Goal: Information Seeking & Learning: Find specific fact

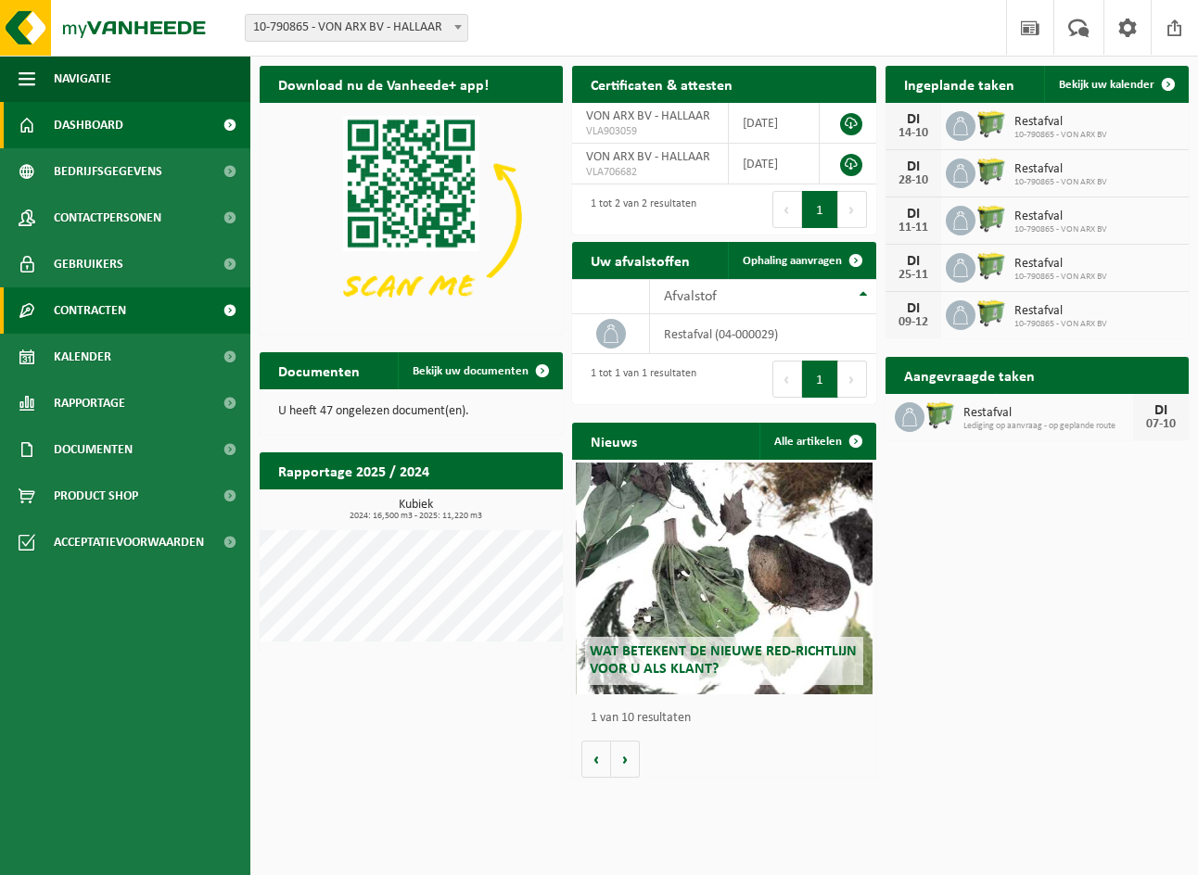
click at [96, 298] on span "Contracten" at bounding box center [90, 310] width 72 height 46
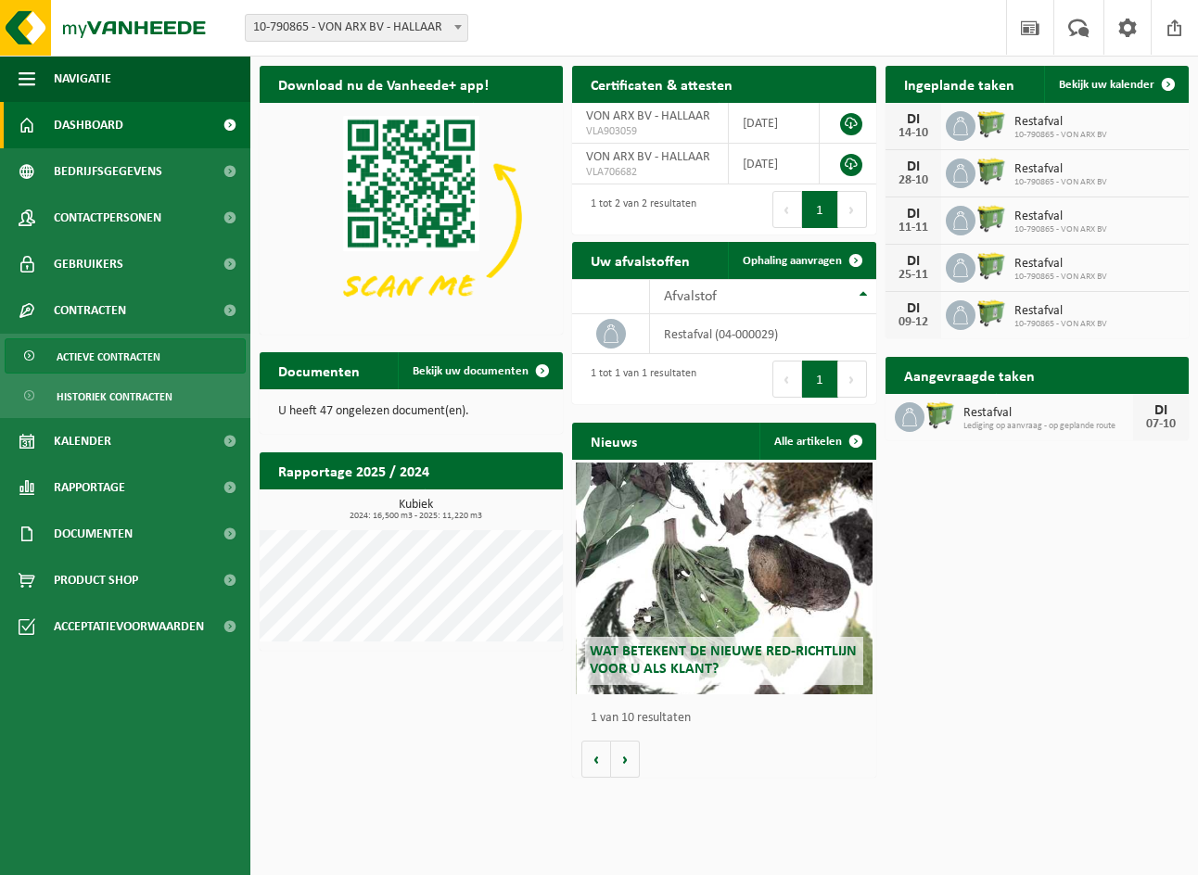
click at [99, 356] on span "Actieve contracten" at bounding box center [109, 356] width 104 height 35
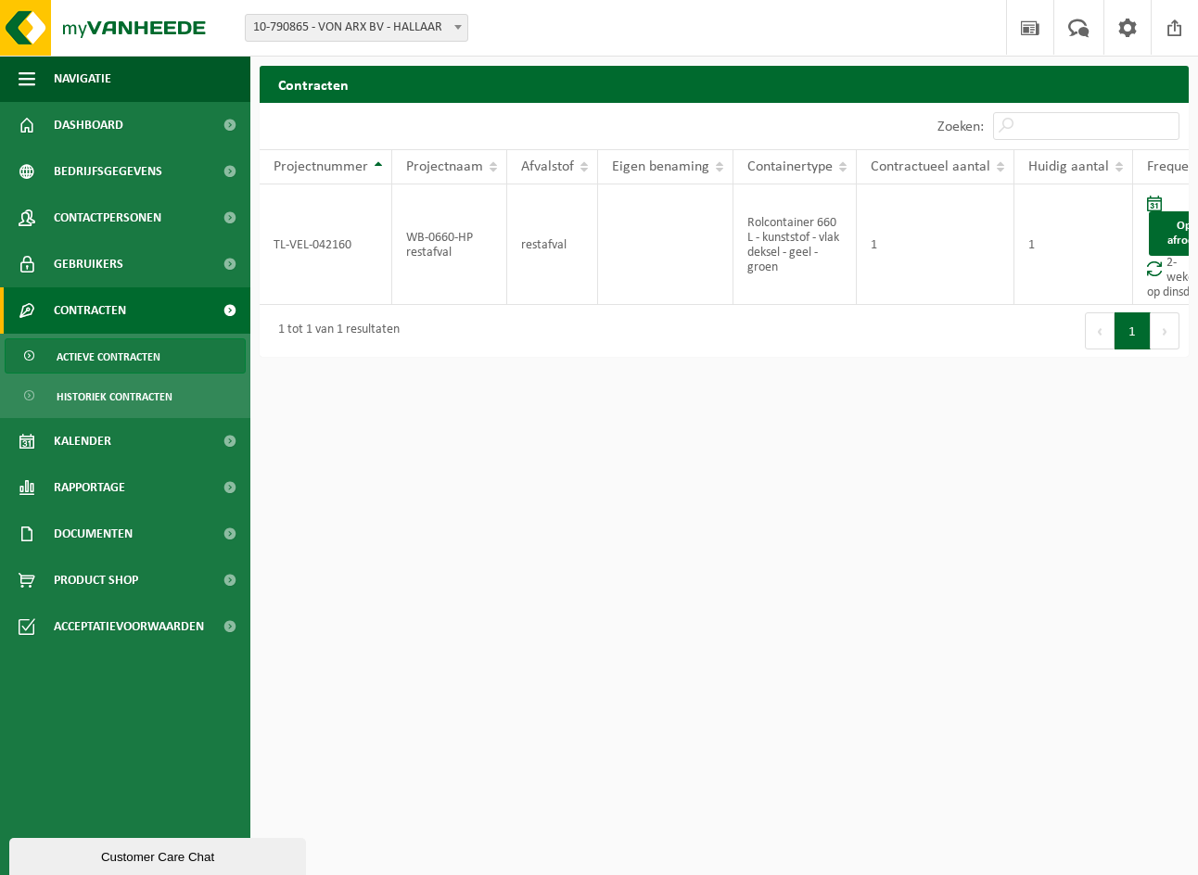
scroll to position [0, 43]
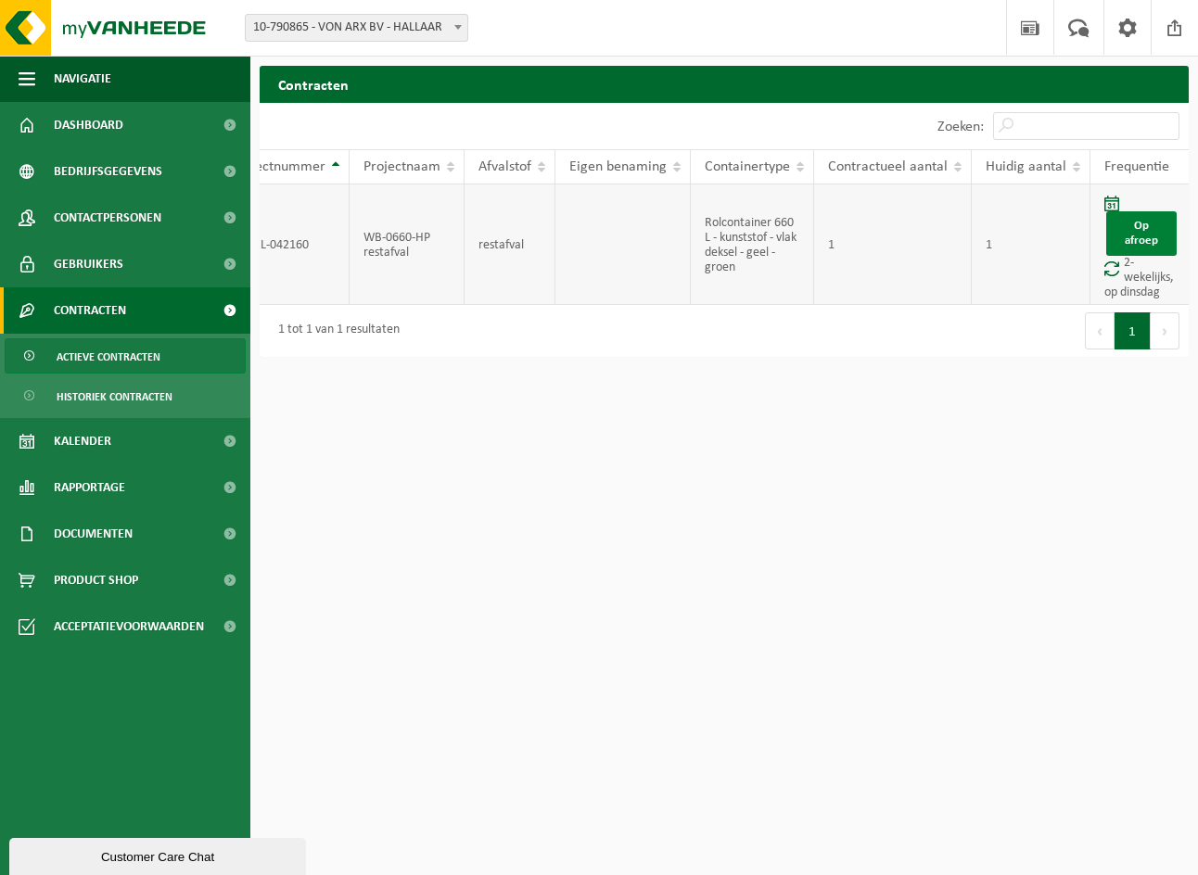
click at [1145, 234] on link "Op afroep" at bounding box center [1141, 233] width 70 height 45
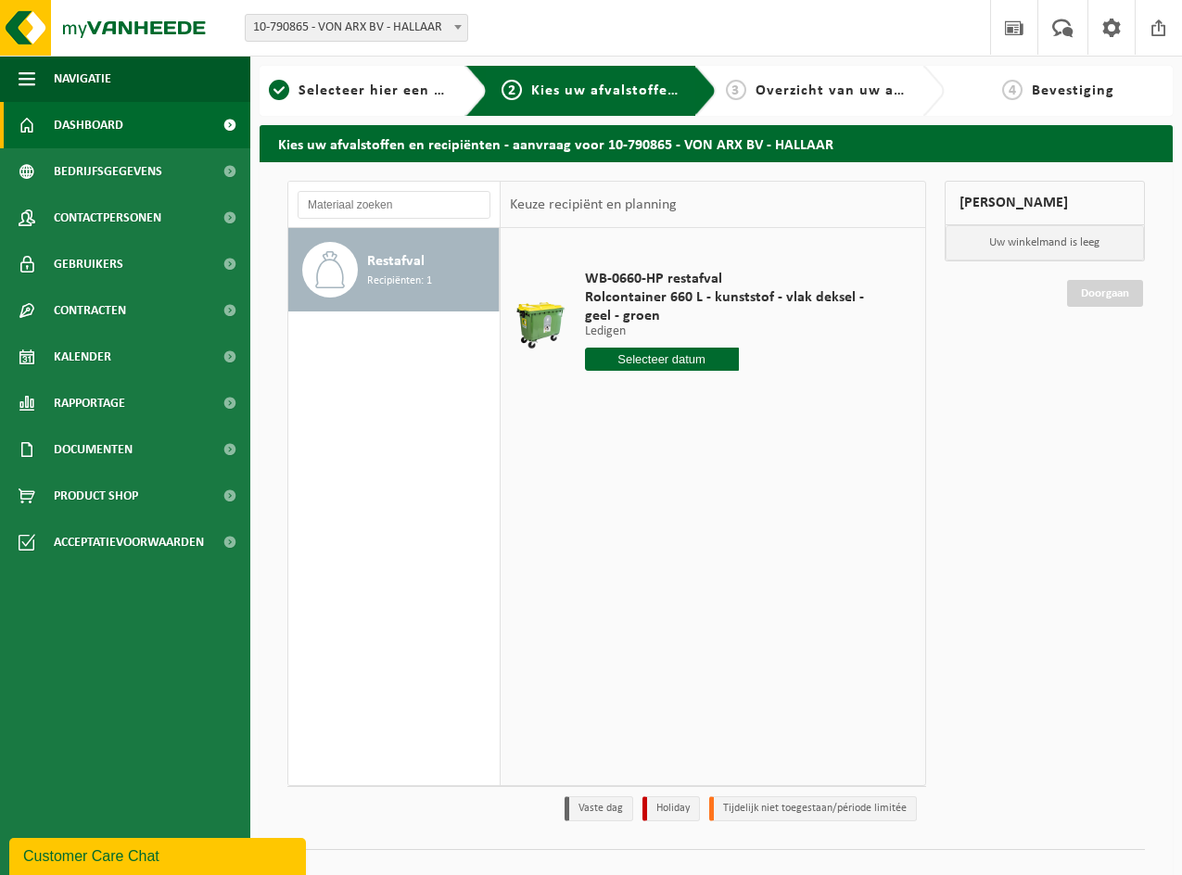
click at [95, 123] on span "Dashboard" at bounding box center [89, 125] width 70 height 46
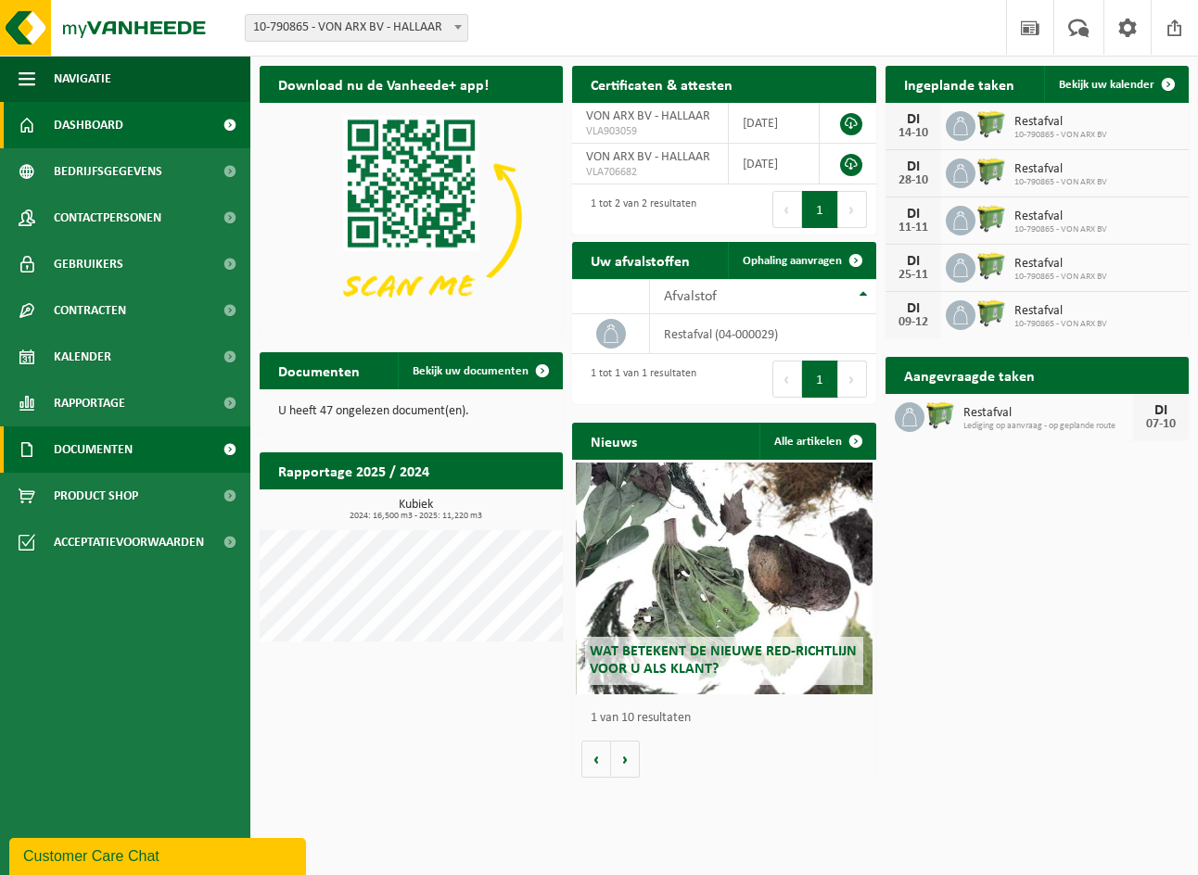
click at [98, 432] on span "Documenten" at bounding box center [93, 450] width 79 height 46
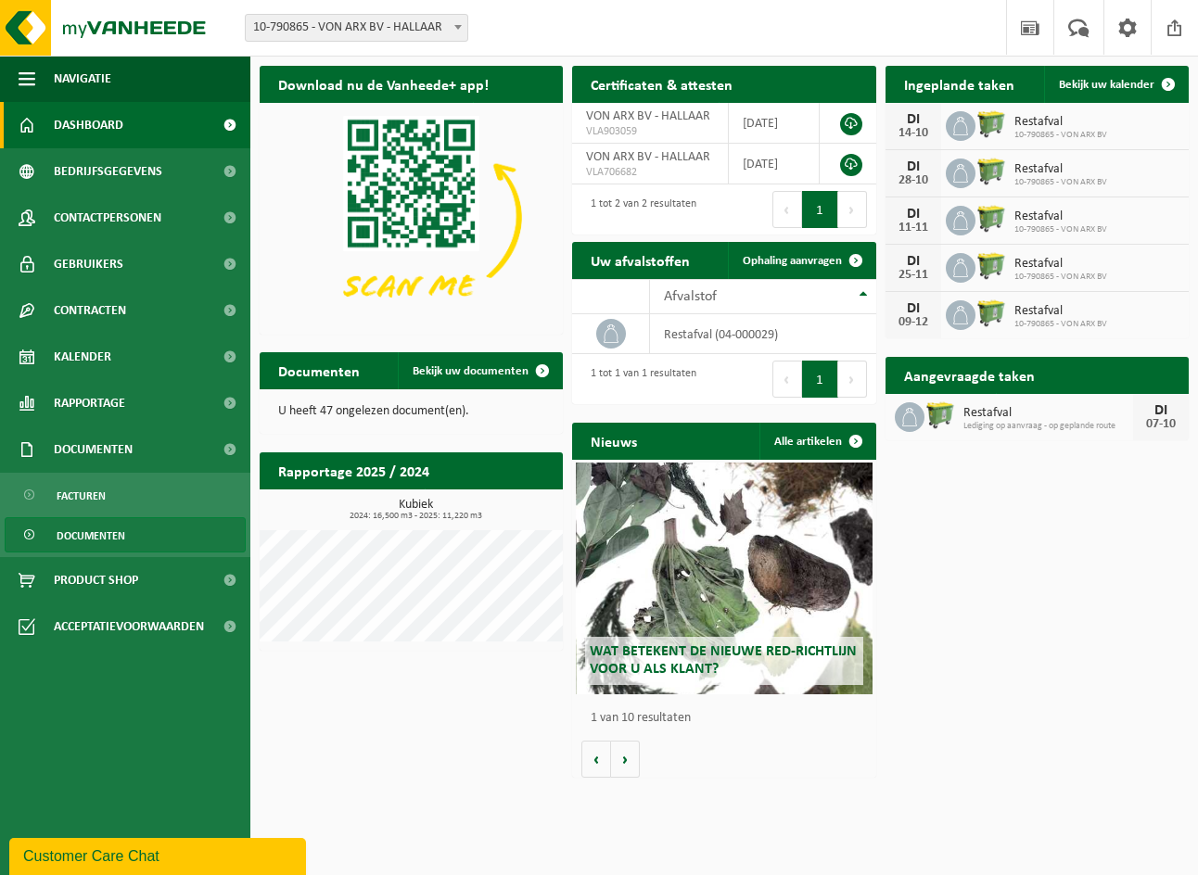
click at [83, 531] on span "Documenten" at bounding box center [91, 535] width 69 height 35
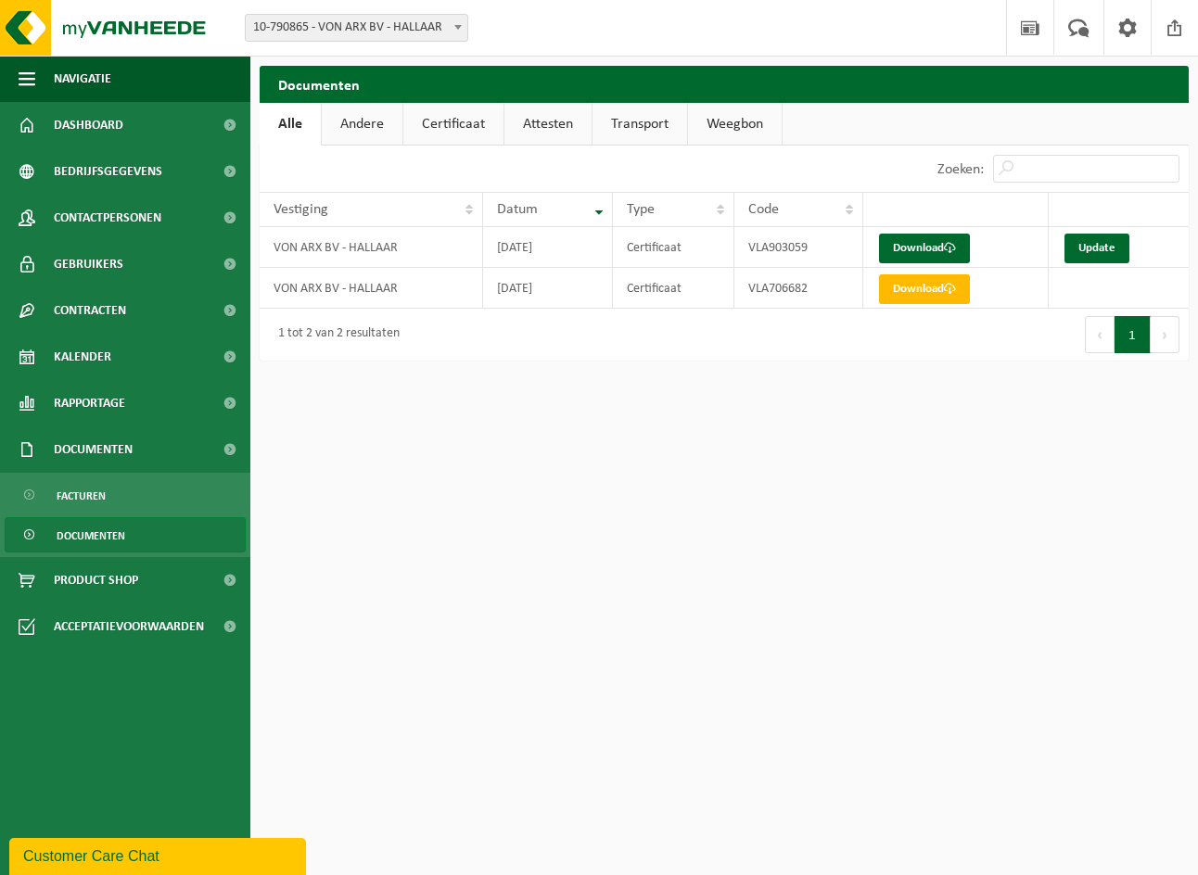
click at [356, 127] on link "Andere" at bounding box center [362, 124] width 81 height 43
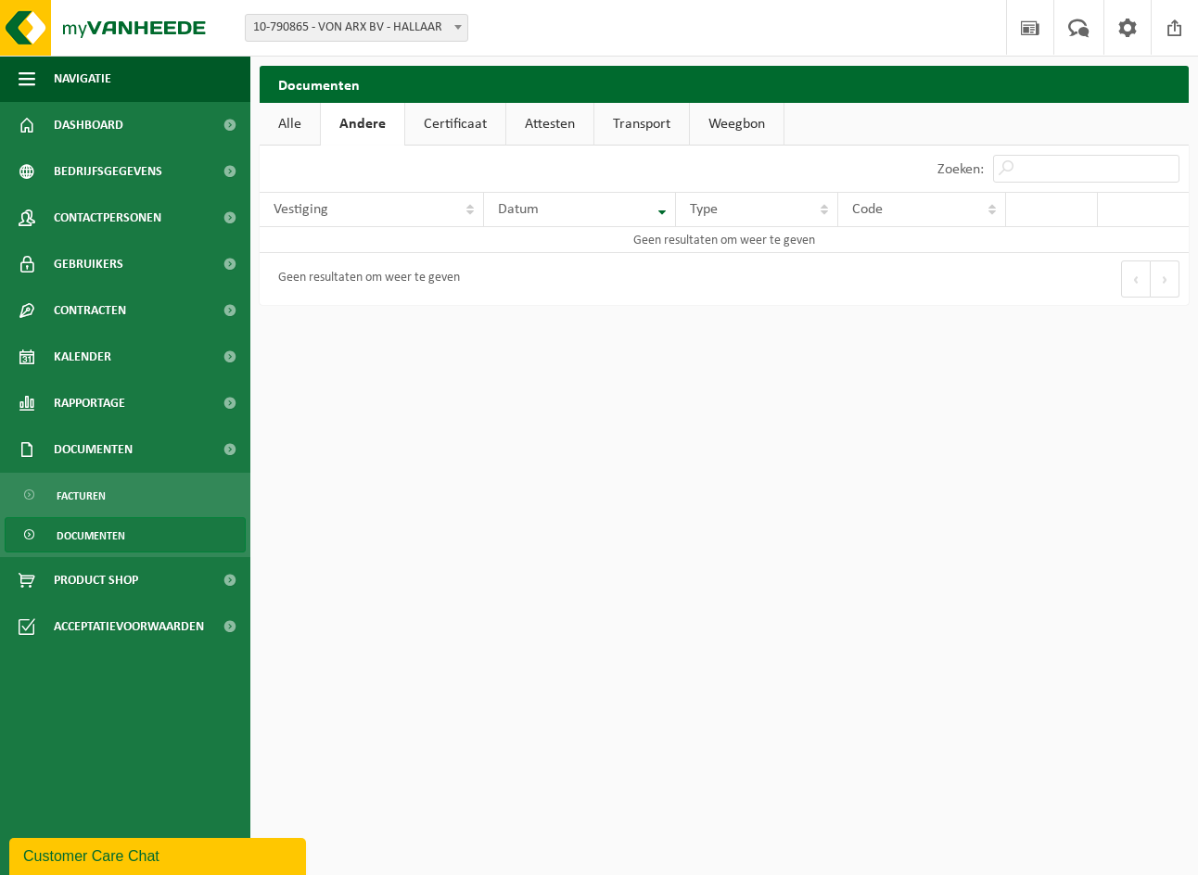
click at [426, 126] on link "Certificaat" at bounding box center [455, 124] width 100 height 43
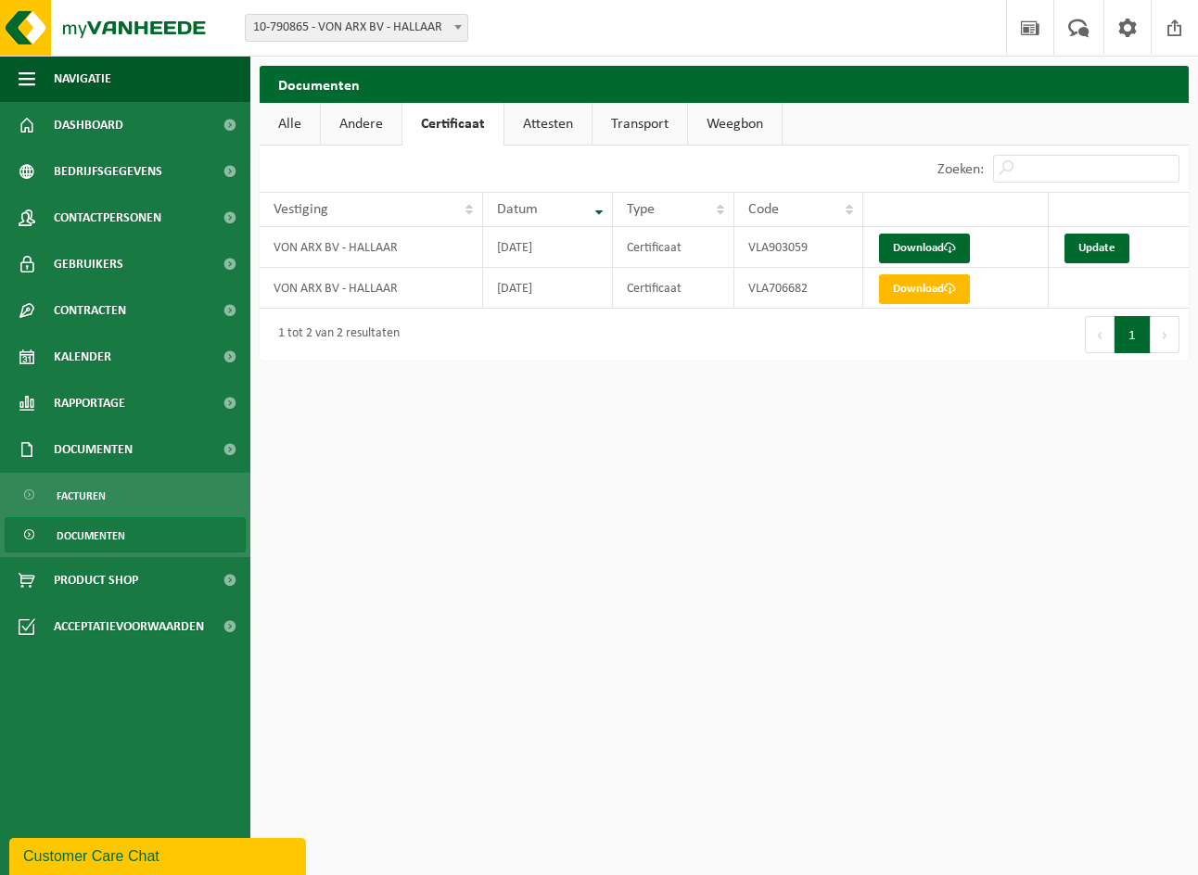
click at [533, 119] on link "Attesten" at bounding box center [547, 124] width 87 height 43
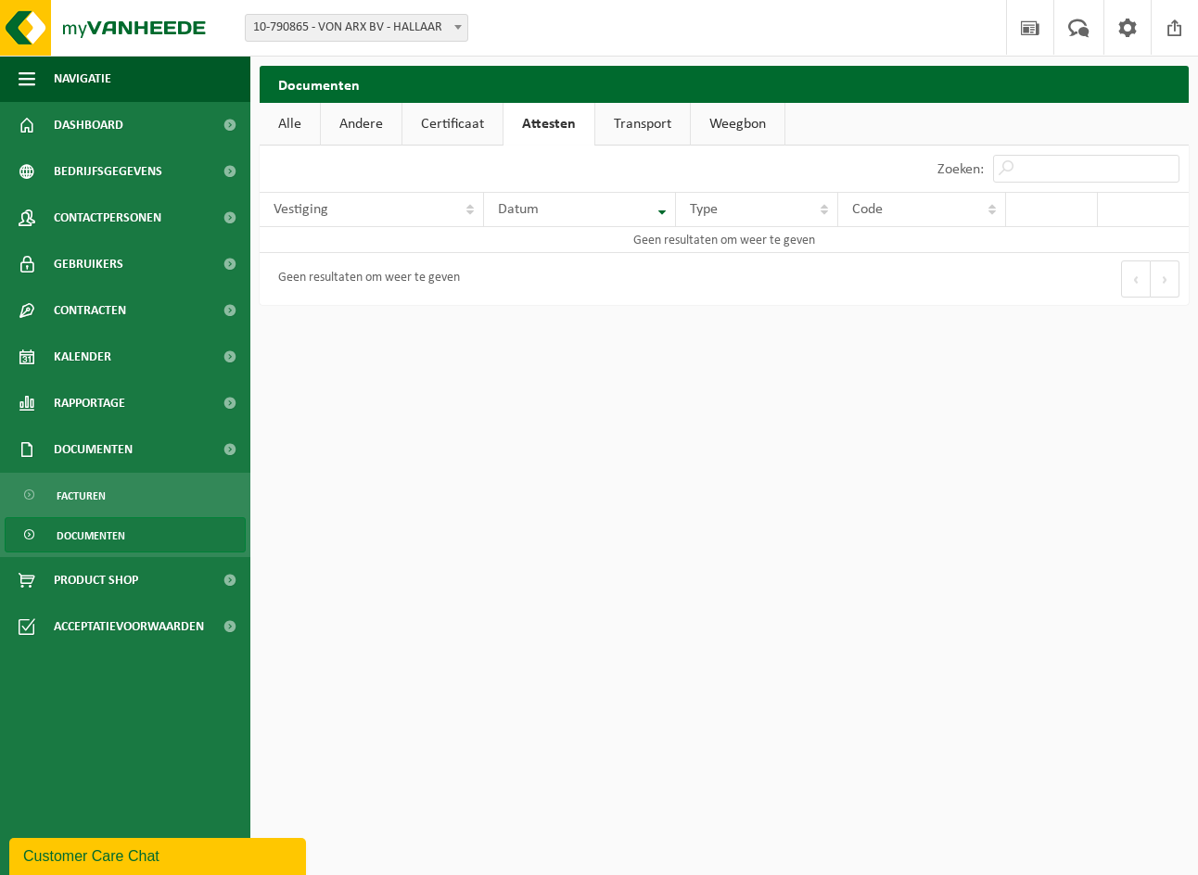
click at [634, 116] on link "Transport" at bounding box center [642, 124] width 95 height 43
click at [720, 119] on link "Weegbon" at bounding box center [738, 124] width 94 height 43
click at [96, 532] on span "Documenten" at bounding box center [91, 535] width 69 height 35
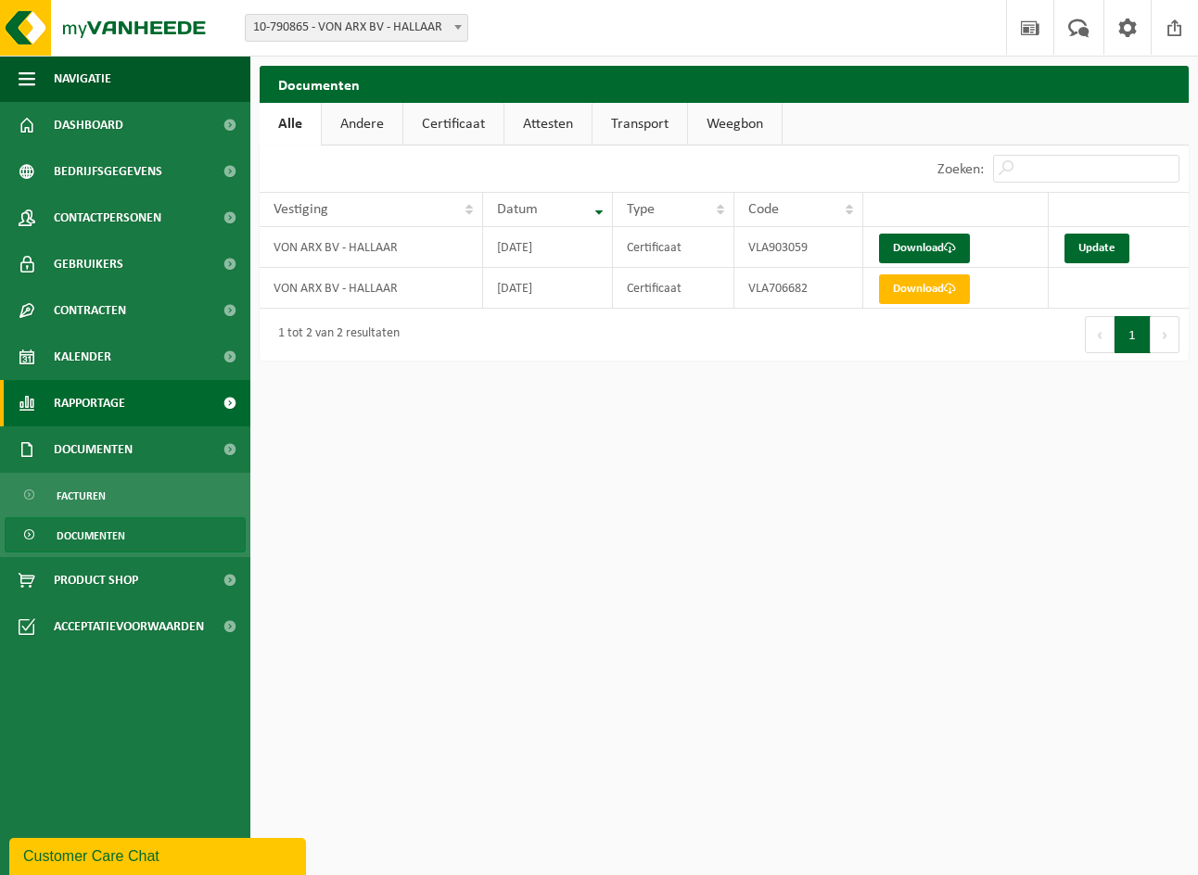
click at [85, 394] on span "Rapportage" at bounding box center [89, 403] width 71 height 46
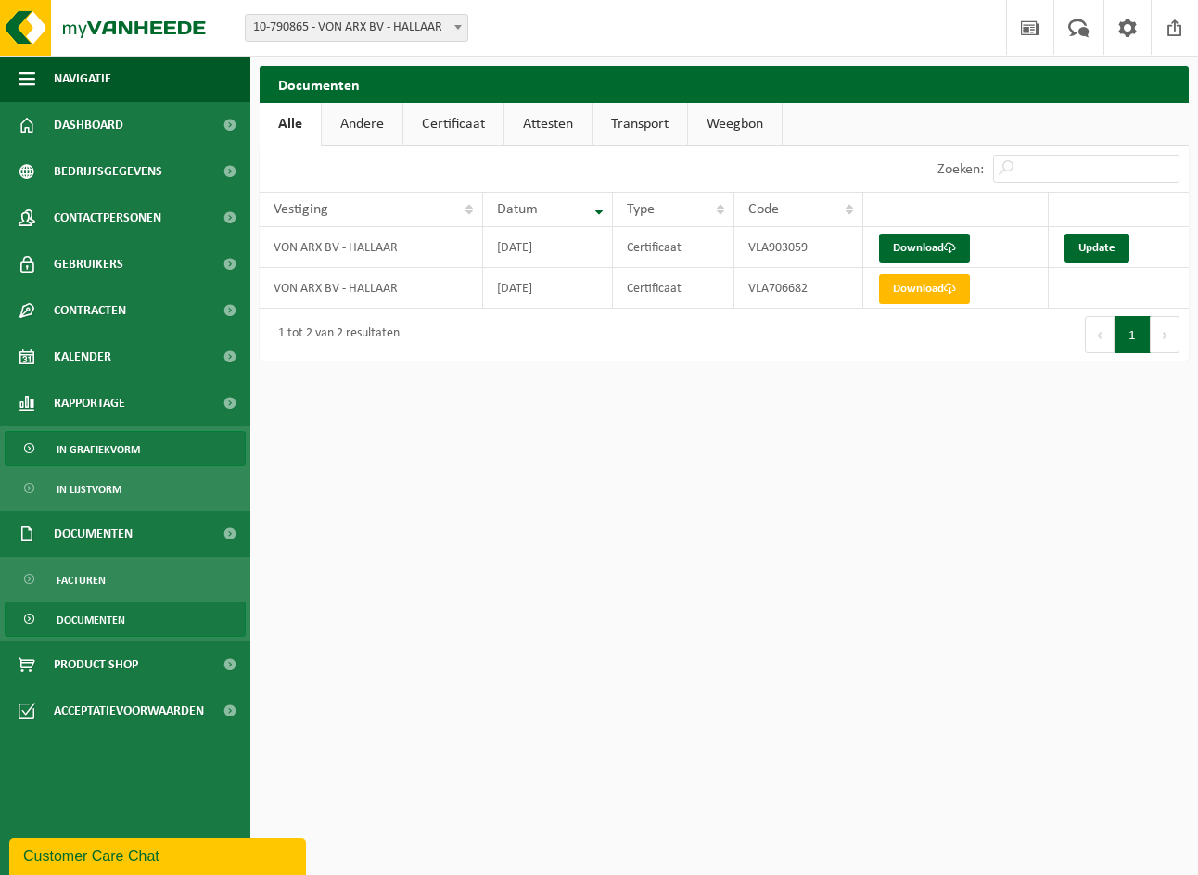
click at [108, 445] on span "In grafiekvorm" at bounding box center [98, 449] width 83 height 35
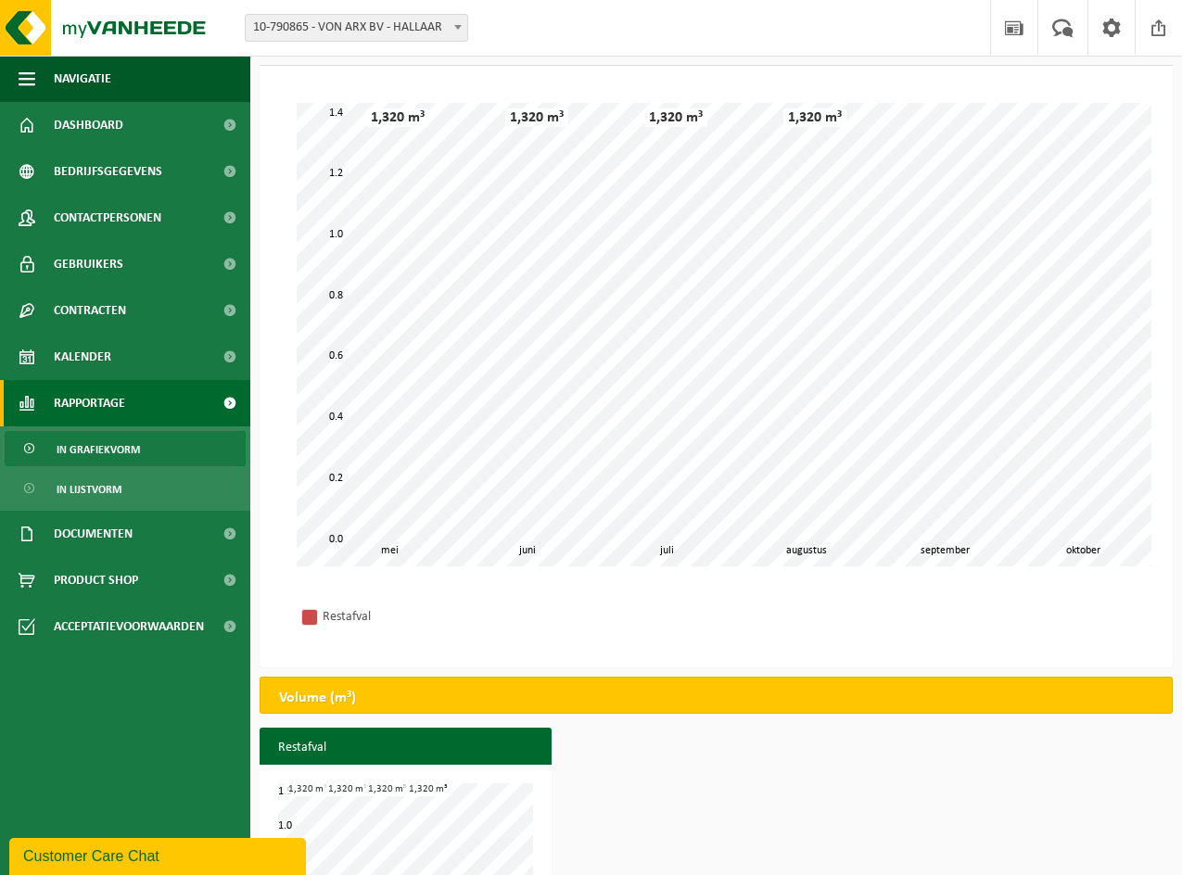
scroll to position [179, 0]
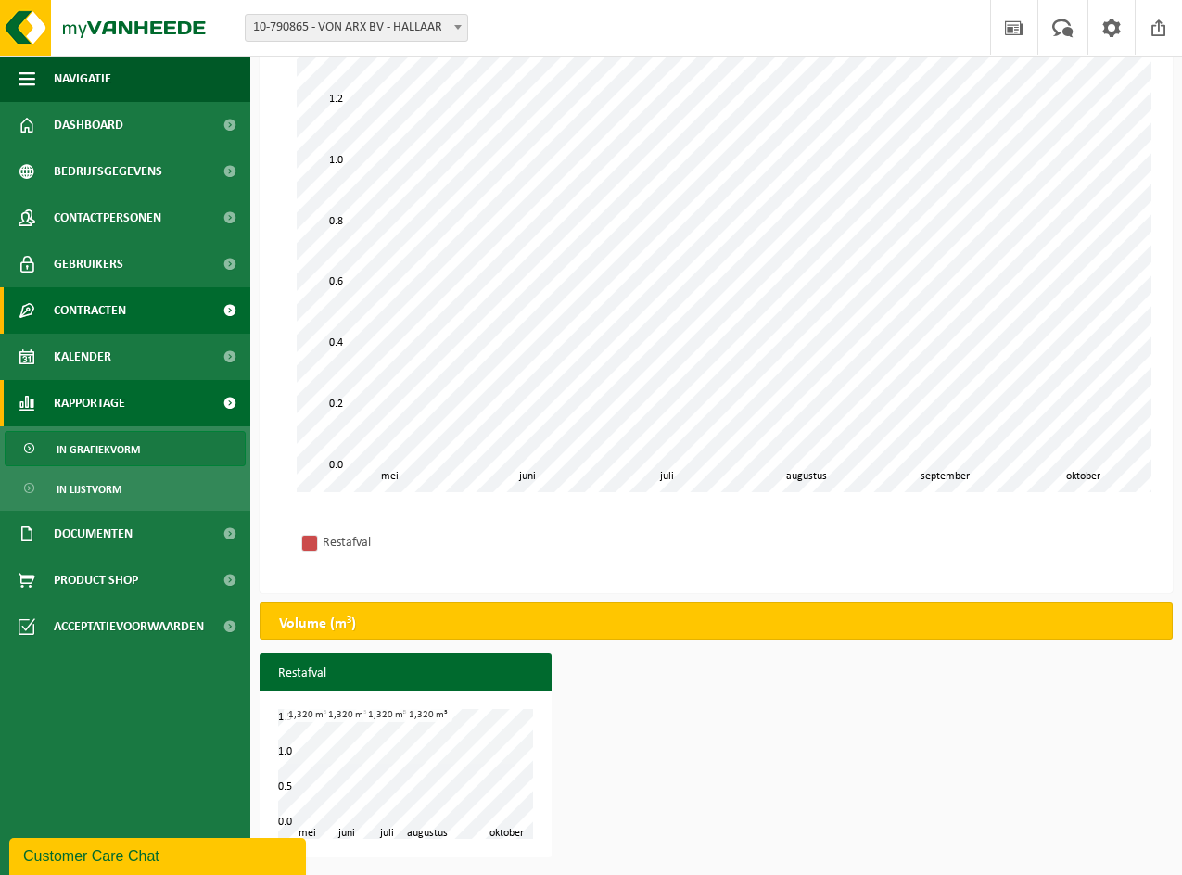
click at [94, 301] on span "Contracten" at bounding box center [90, 310] width 72 height 46
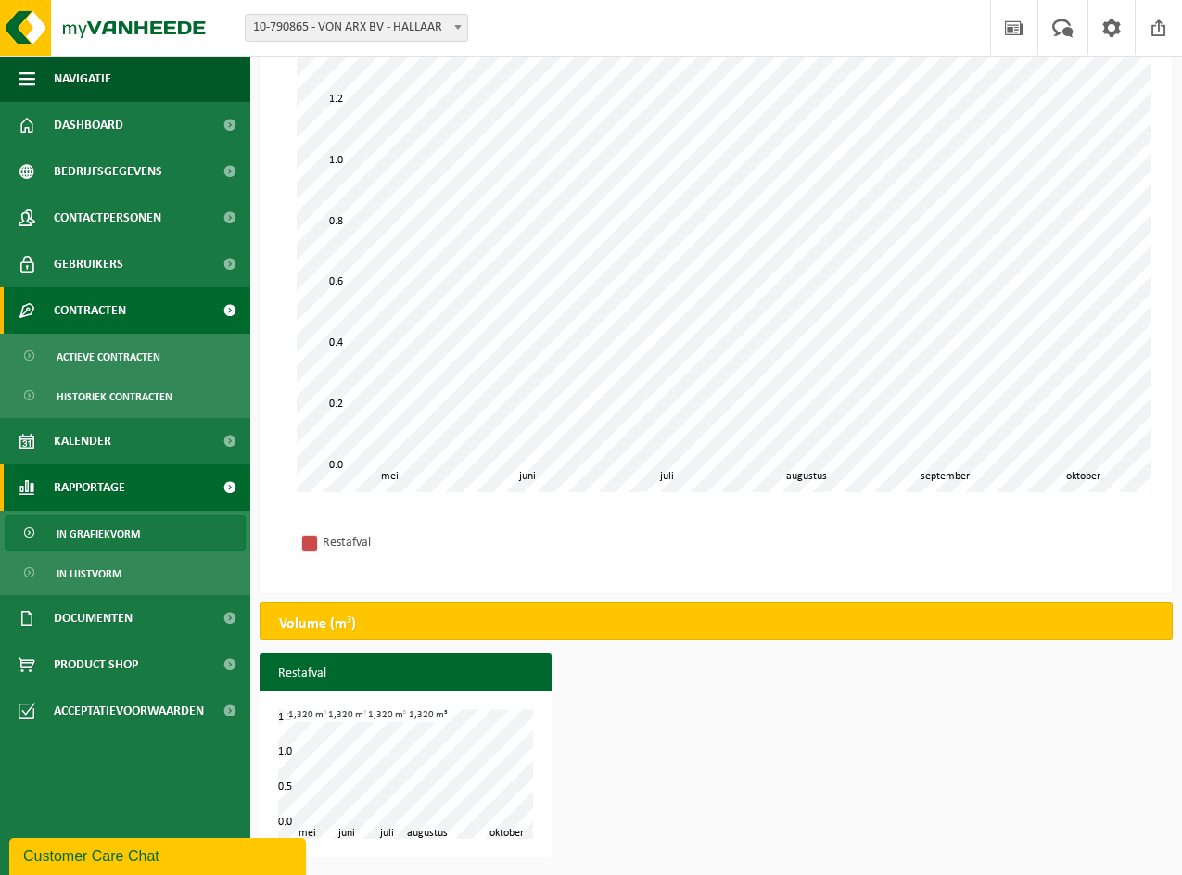
click at [94, 301] on span "Contracten" at bounding box center [90, 310] width 72 height 46
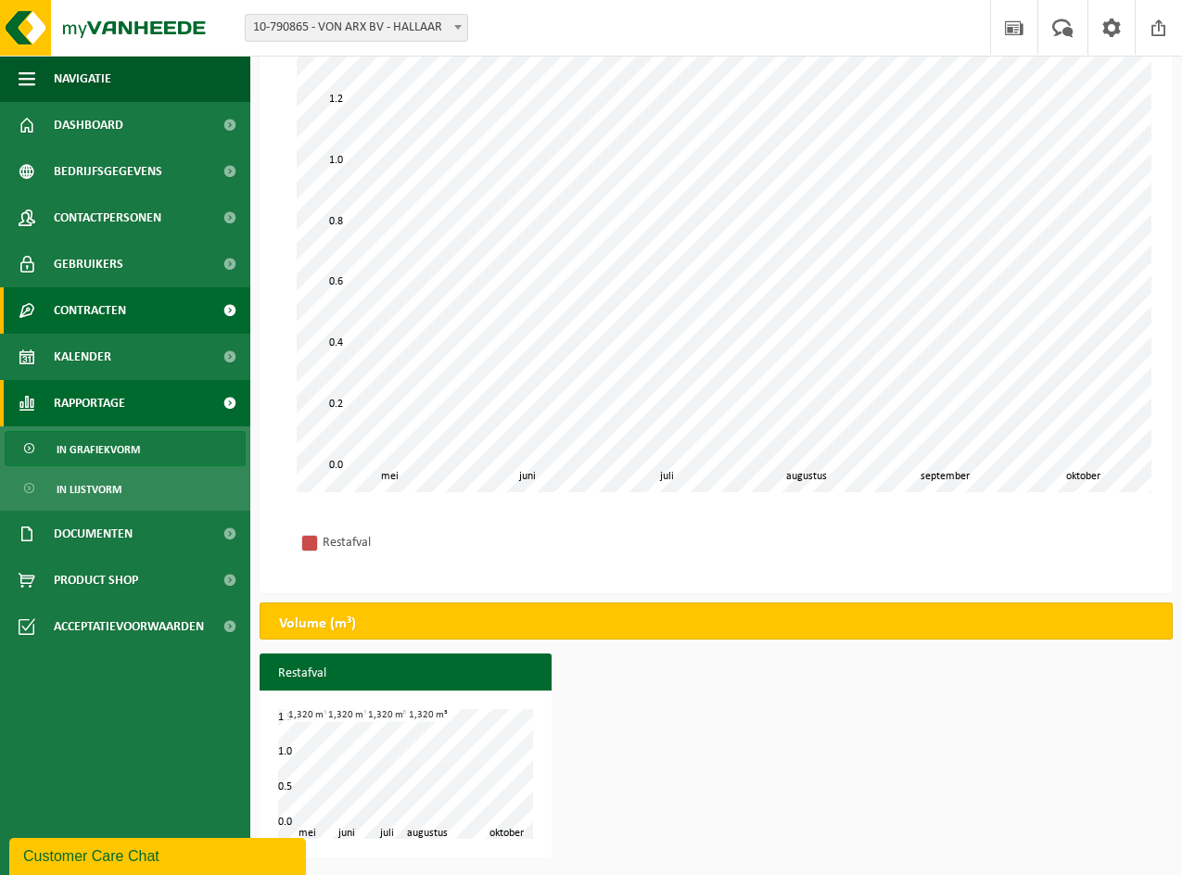
click at [94, 301] on span "Contracten" at bounding box center [90, 310] width 72 height 46
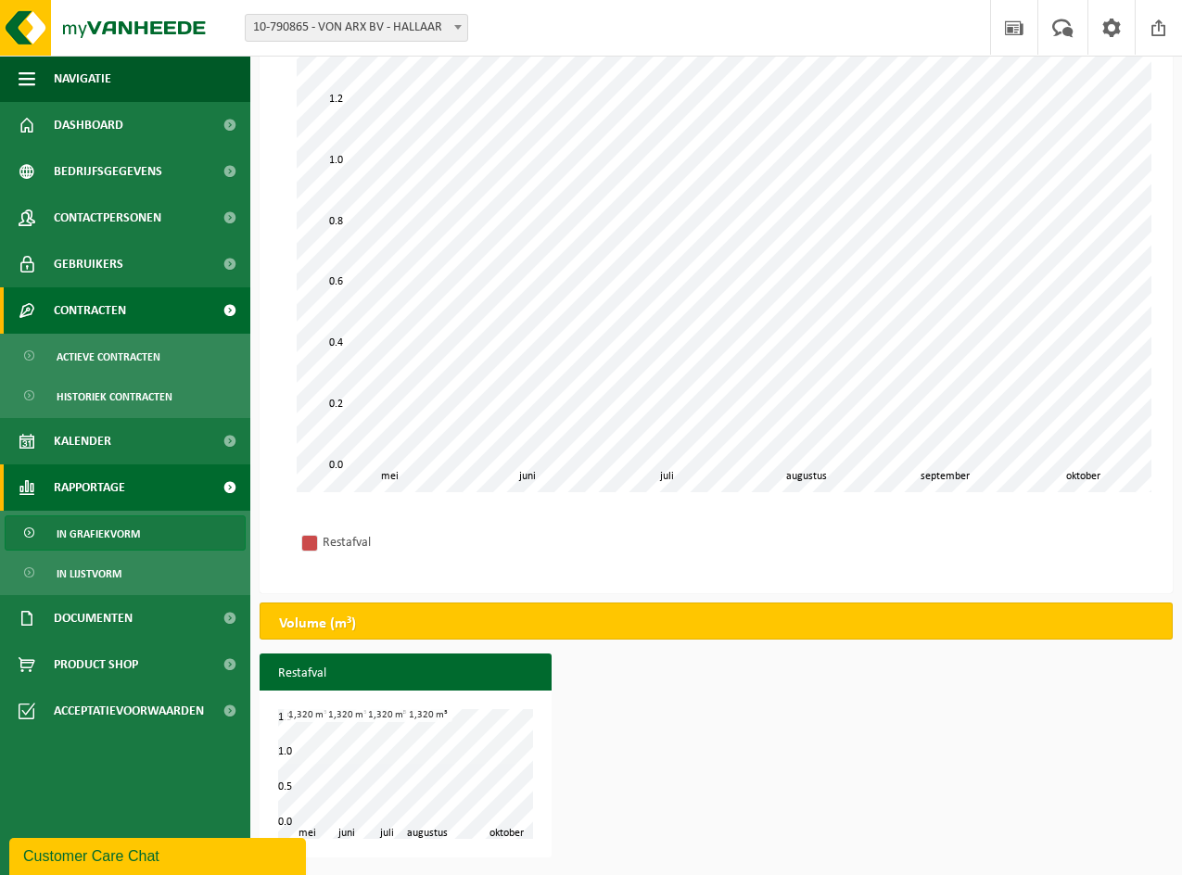
click at [94, 301] on span "Contracten" at bounding box center [90, 310] width 72 height 46
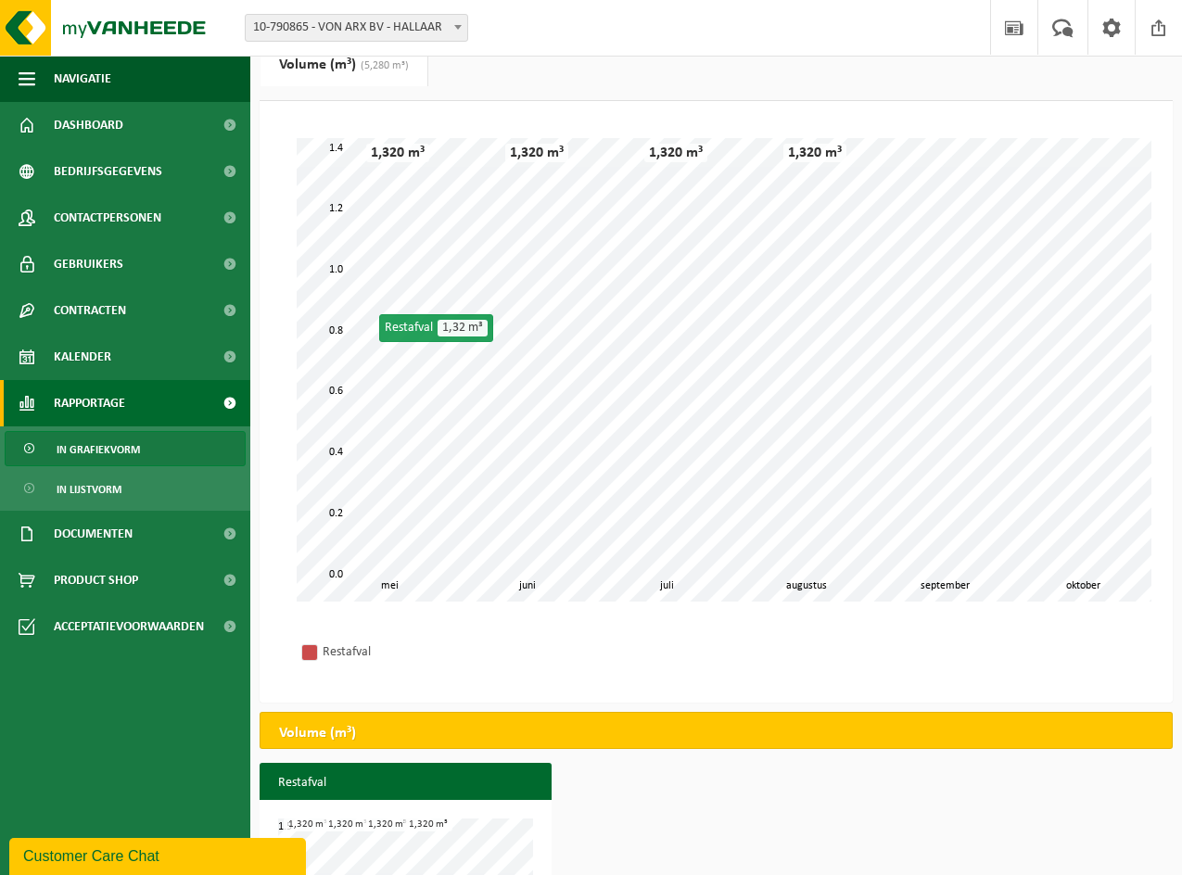
scroll to position [0, 0]
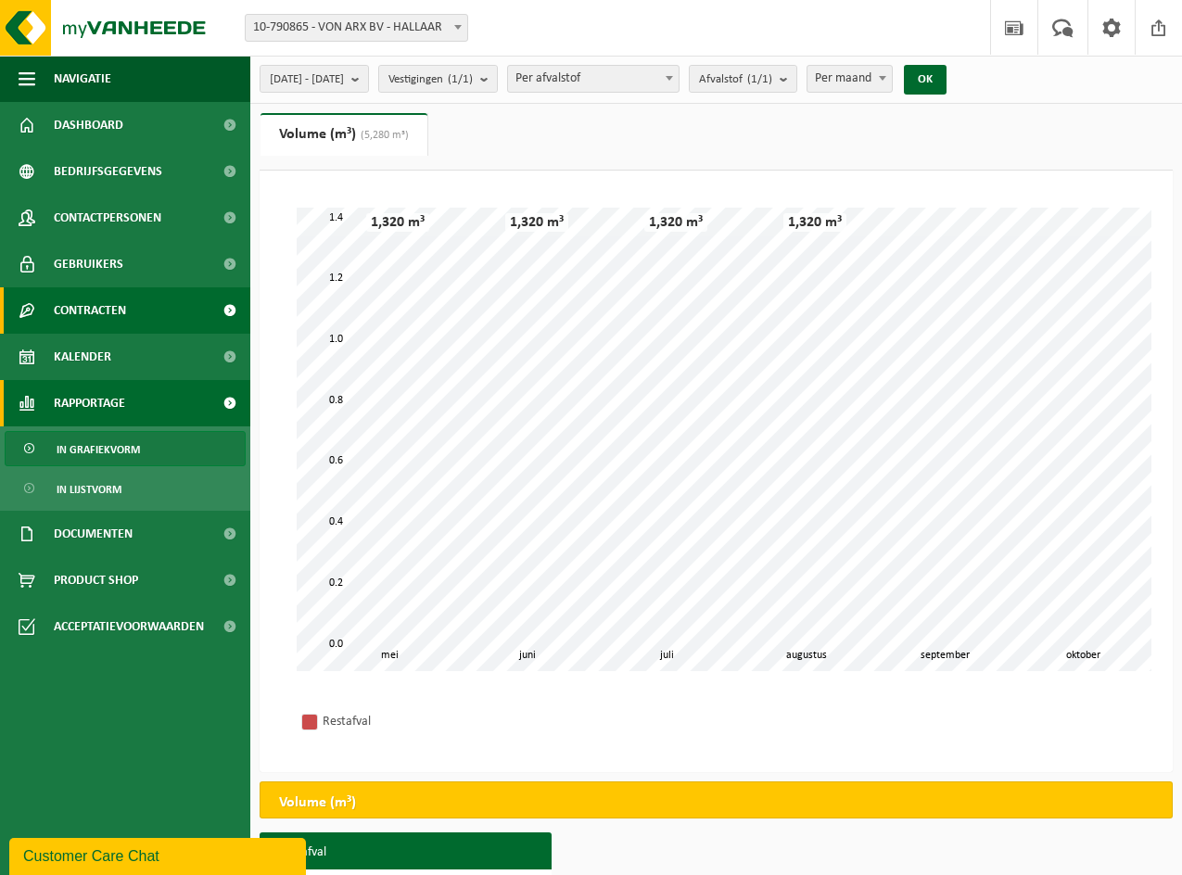
click at [93, 309] on span "Contracten" at bounding box center [90, 310] width 72 height 46
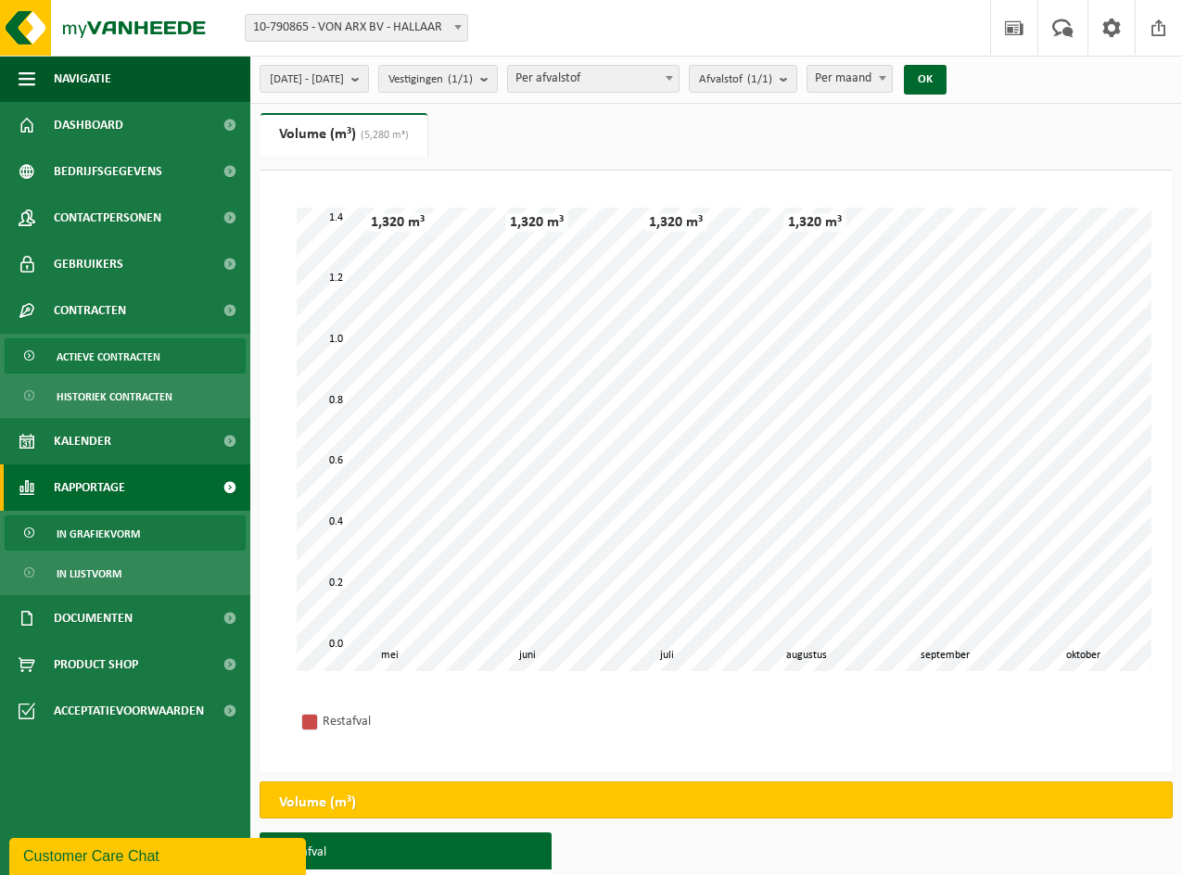
click at [90, 354] on span "Actieve contracten" at bounding box center [109, 356] width 104 height 35
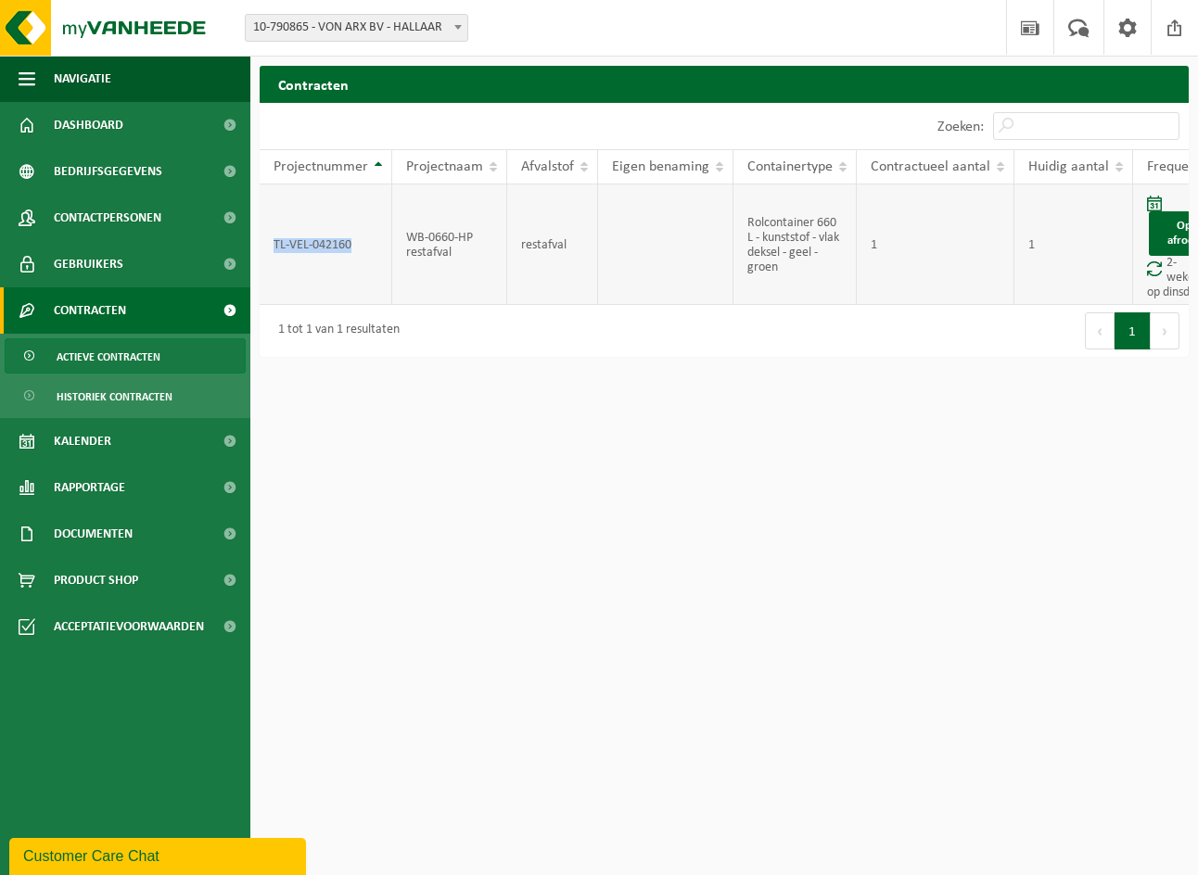
drag, startPoint x: 356, startPoint y: 246, endPoint x: 265, endPoint y: 248, distance: 90.9
click at [265, 248] on td "TL-VEL-042160" at bounding box center [326, 245] width 133 height 121
copy td "TL-VEL-042160"
